Goal: Check status: Check status

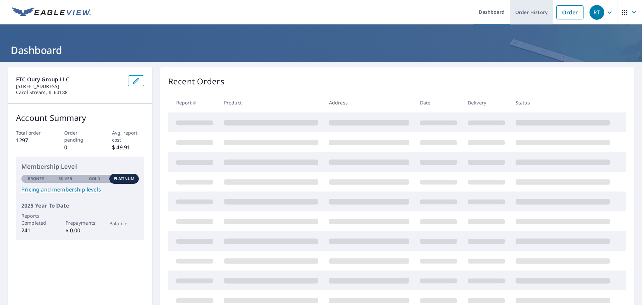
click at [524, 14] on link "Order History" at bounding box center [531, 12] width 43 height 24
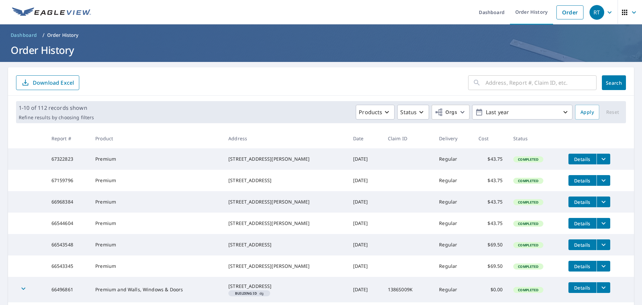
click at [495, 84] on input "text" at bounding box center [540, 82] width 111 height 19
type input "1620"
click button "Search" at bounding box center [614, 82] width 24 height 15
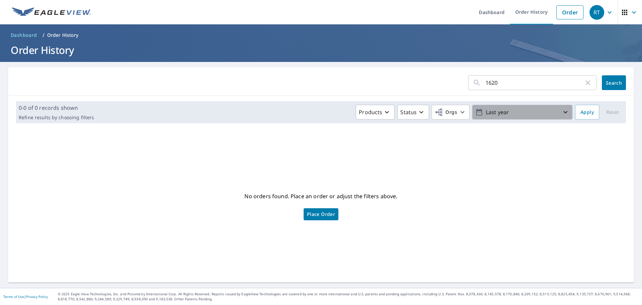
click at [487, 111] on p "Last year" at bounding box center [522, 112] width 78 height 12
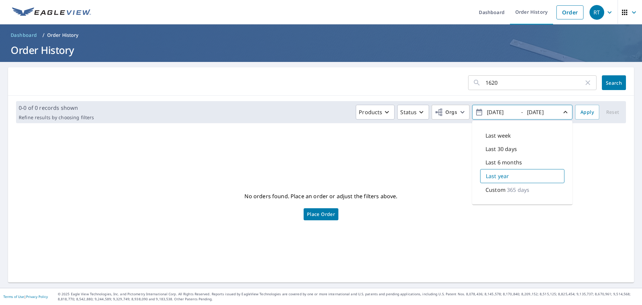
click at [500, 165] on p "Last 6 months" at bounding box center [503, 162] width 36 height 8
type input "[DATE]"
click at [580, 115] on span "Apply" at bounding box center [586, 112] width 13 height 8
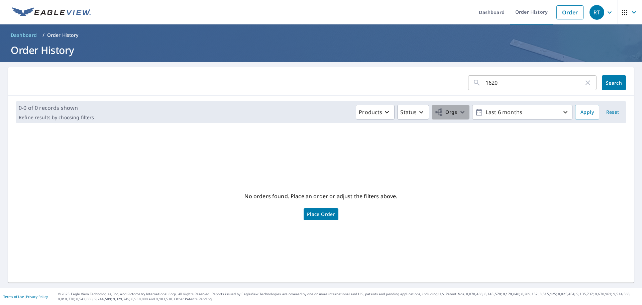
drag, startPoint x: 442, startPoint y: 114, endPoint x: 443, endPoint y: 119, distance: 4.5
click at [441, 114] on span "Orgs" at bounding box center [446, 112] width 22 height 8
click at [319, 154] on input "FTC Oury Group LLC" at bounding box center [315, 150] width 8 height 8
checkbox input "true"
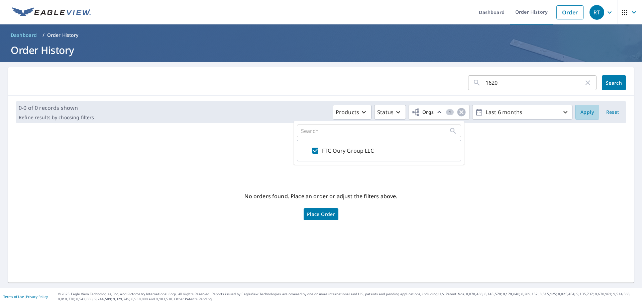
click at [588, 114] on span "Apply" at bounding box center [586, 112] width 13 height 8
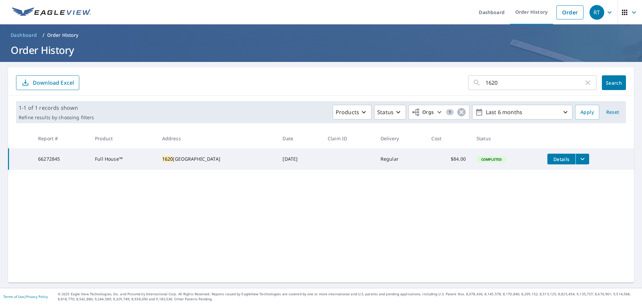
click at [558, 159] on span "Details" at bounding box center [561, 159] width 20 height 6
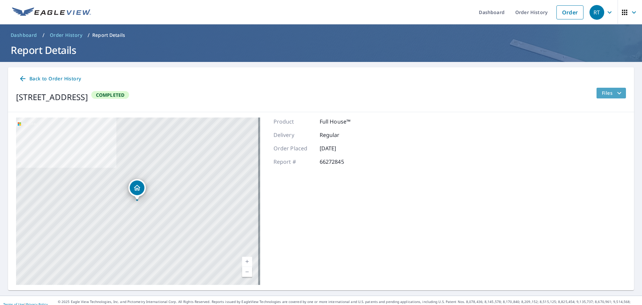
click at [606, 93] on span "Files" at bounding box center [612, 93] width 21 height 8
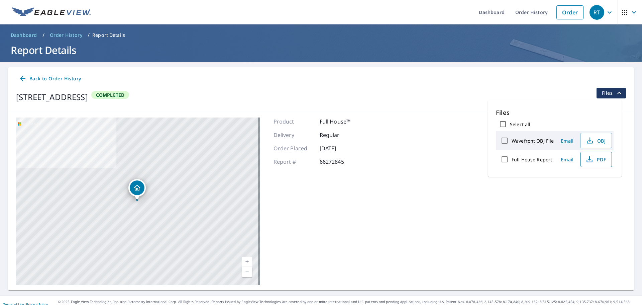
click at [595, 157] on span "PDF" at bounding box center [595, 159] width 21 height 8
